Goal: Find specific page/section: Find specific page/section

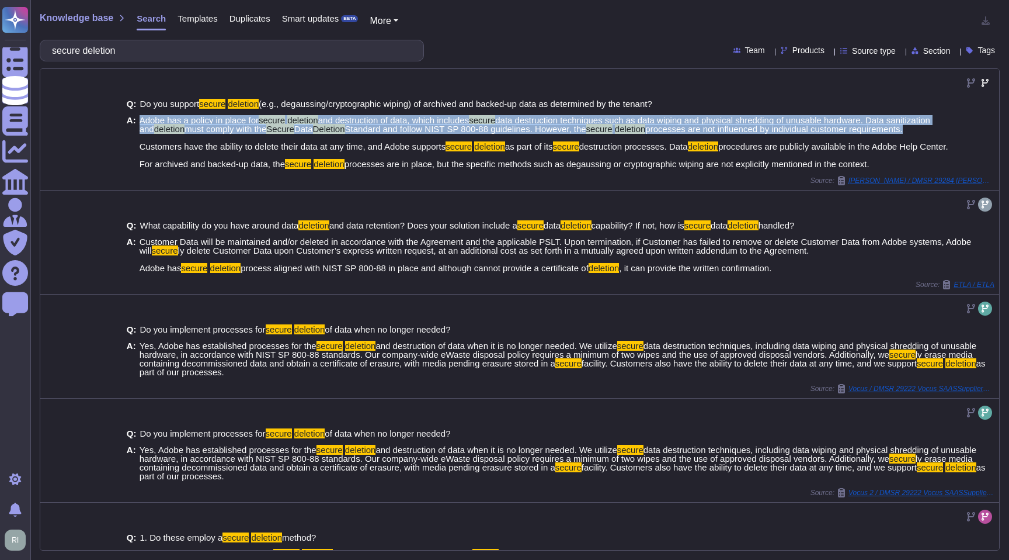
scroll to position [1, 0]
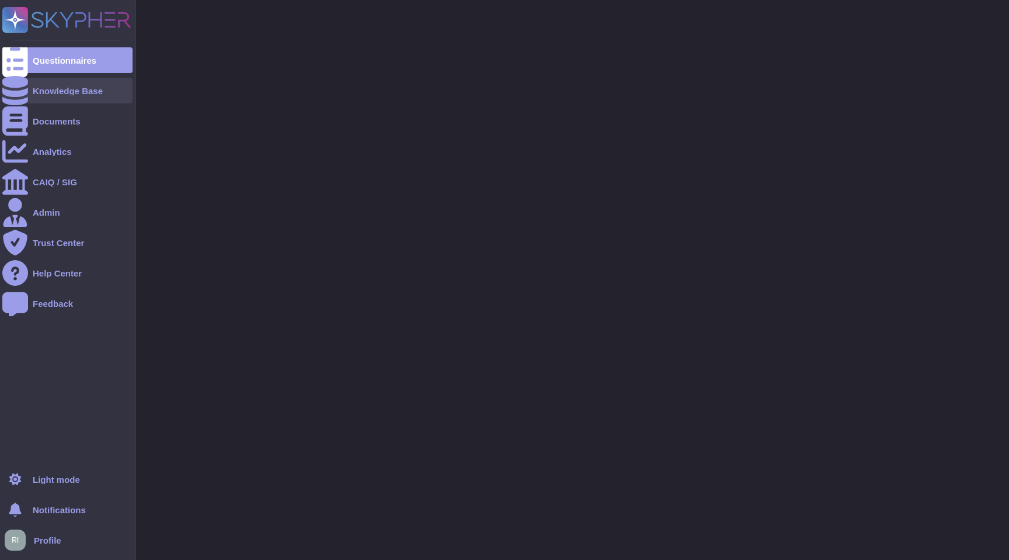
click at [85, 84] on div "Knowledge Base" at bounding box center [67, 91] width 130 height 26
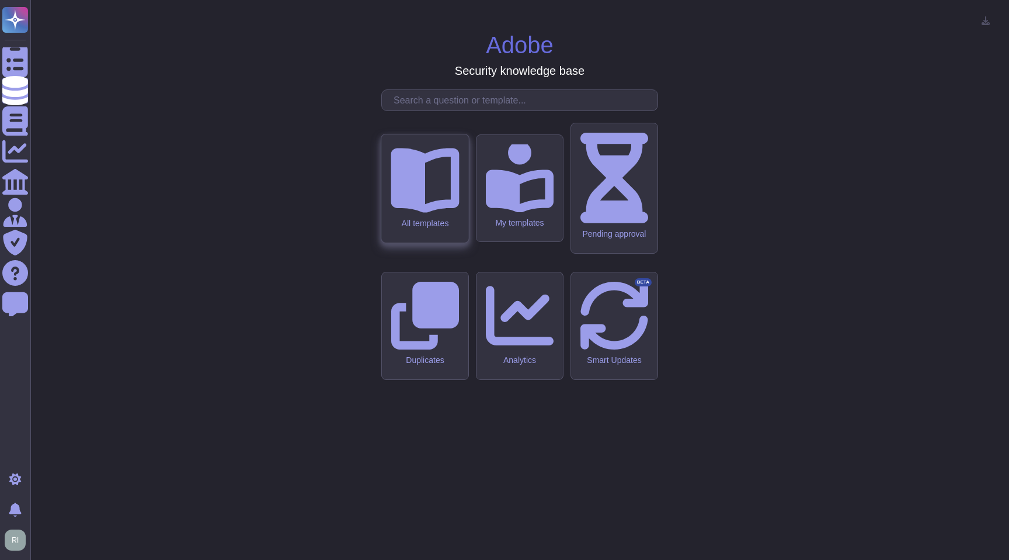
click at [405, 242] on div "All templates" at bounding box center [424, 188] width 87 height 108
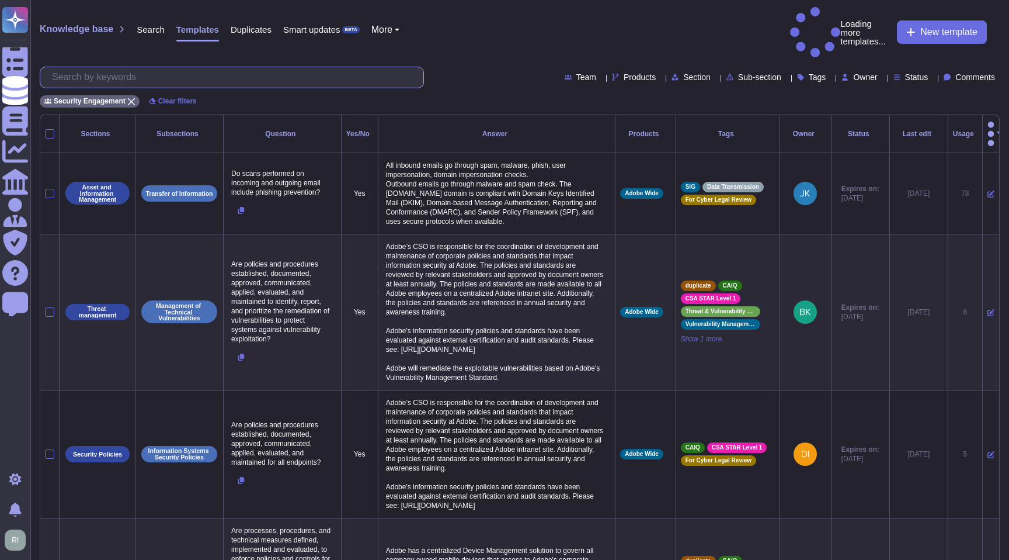
click at [252, 67] on input "text" at bounding box center [234, 77] width 377 height 20
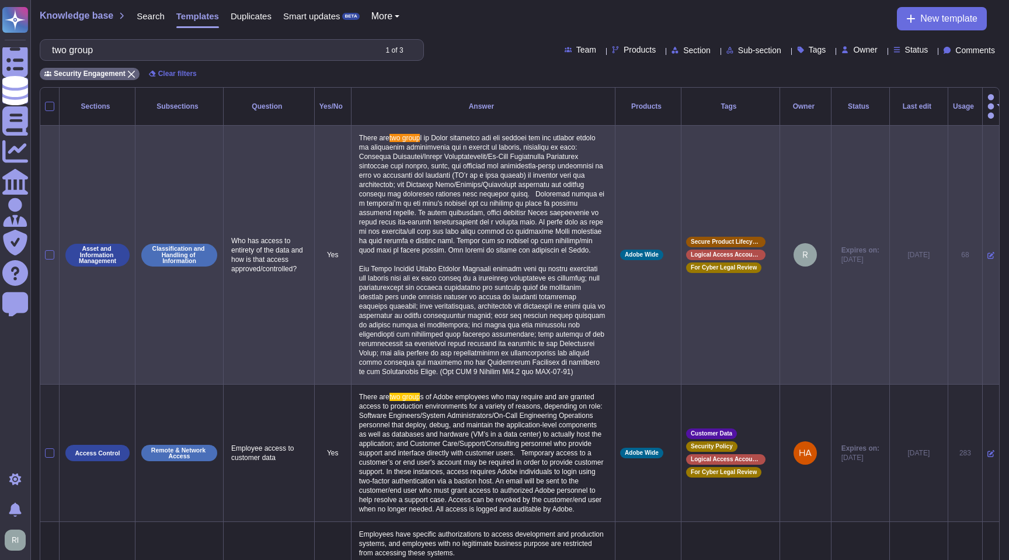
type input "two group"
